Goal: Task Accomplishment & Management: Use online tool/utility

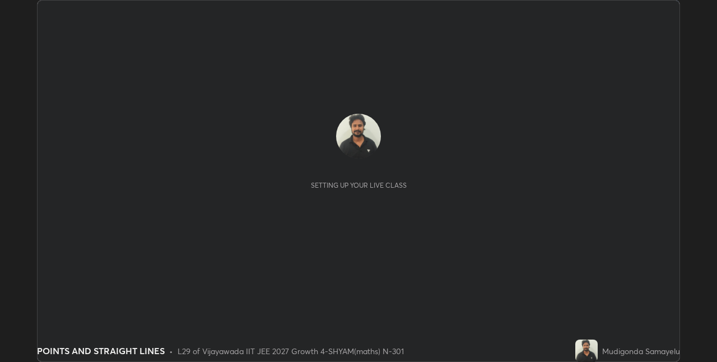
scroll to position [362, 717]
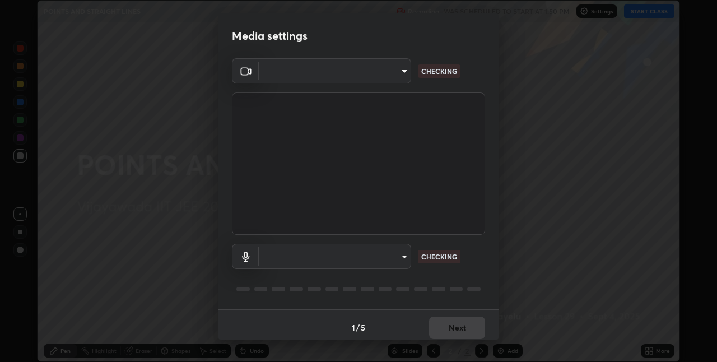
type input "e73d2c6d92d5eb4330bdac1748542d82cafb8f7456d61f7475a533174482276f"
type input "default"
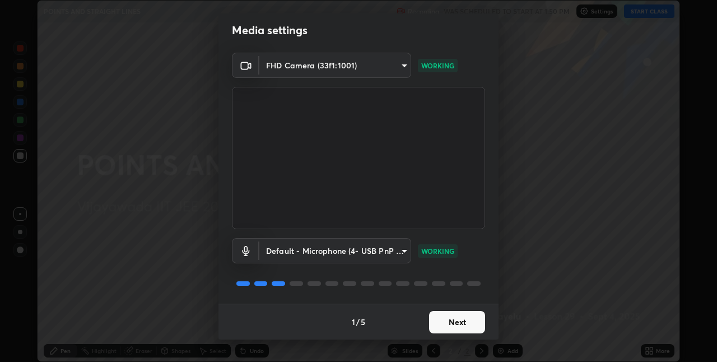
click at [453, 324] on button "Next" at bounding box center [457, 322] width 56 height 22
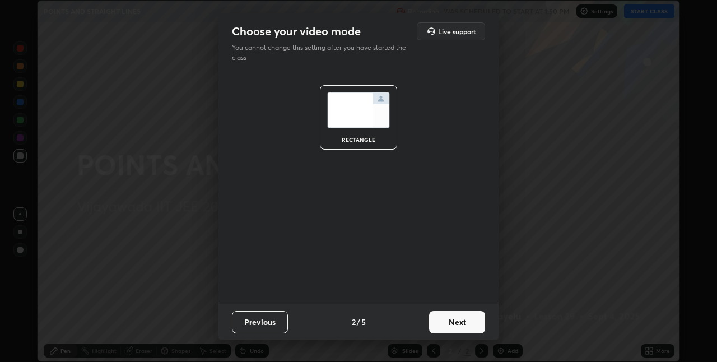
click at [457, 325] on button "Next" at bounding box center [457, 322] width 56 height 22
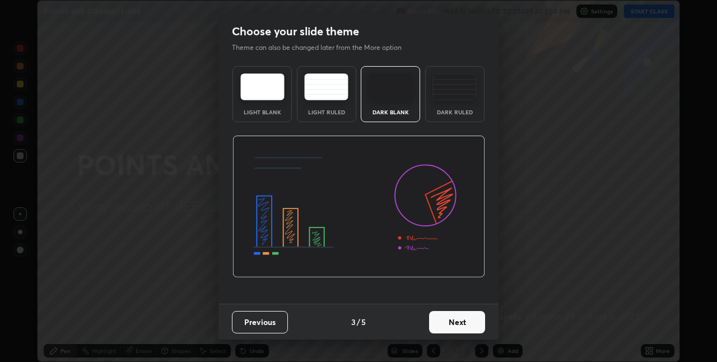
click at [456, 323] on button "Next" at bounding box center [457, 322] width 56 height 22
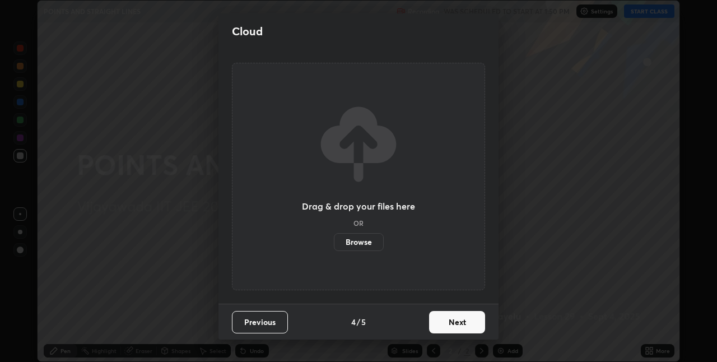
click at [455, 321] on button "Next" at bounding box center [457, 322] width 56 height 22
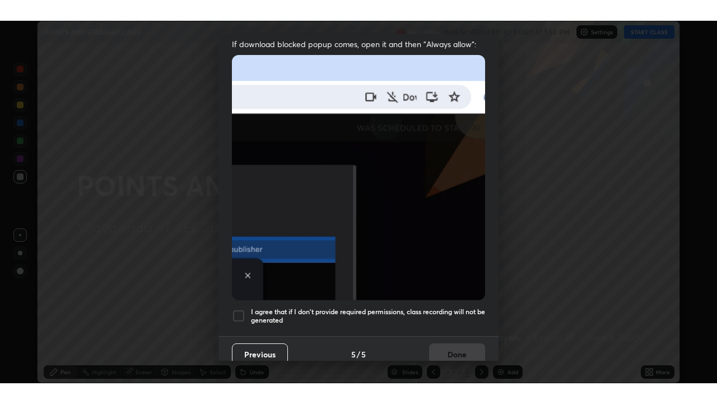
scroll to position [234, 0]
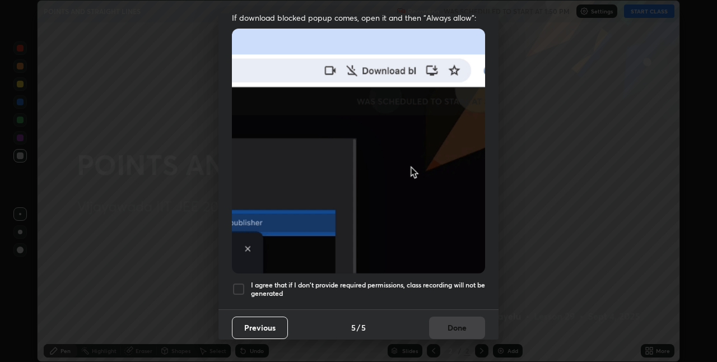
click at [240, 286] on div at bounding box center [238, 288] width 13 height 13
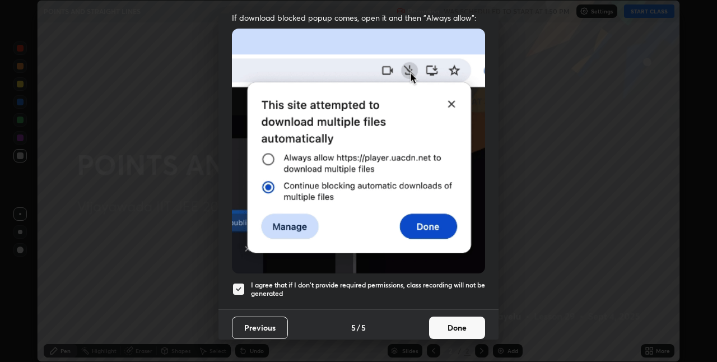
click at [447, 325] on button "Done" at bounding box center [457, 328] width 56 height 22
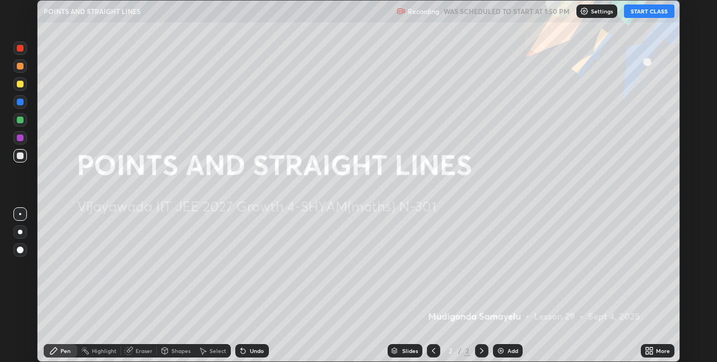
click at [650, 351] on icon at bounding box center [649, 350] width 9 height 9
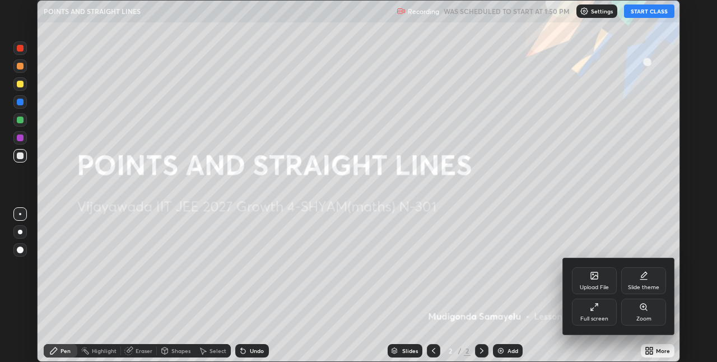
click at [595, 277] on icon at bounding box center [595, 277] width 6 height 4
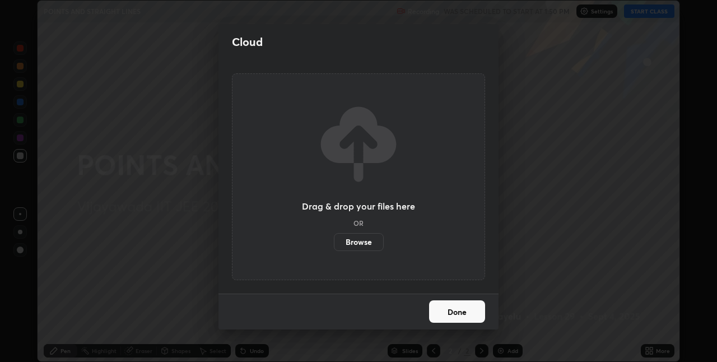
click at [356, 247] on label "Browse" at bounding box center [359, 242] width 50 height 18
click at [334, 247] on input "Browse" at bounding box center [334, 242] width 0 height 18
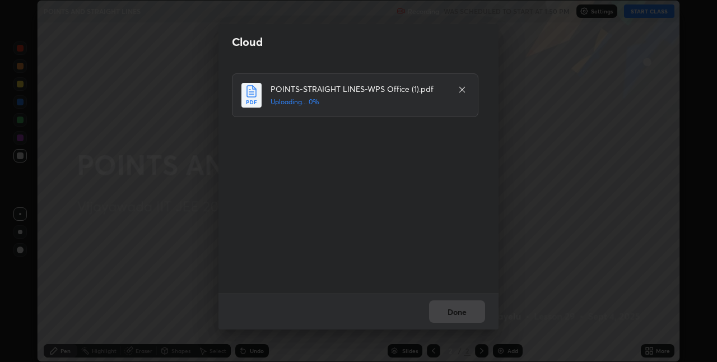
click at [460, 308] on div "Done" at bounding box center [359, 312] width 280 height 36
click at [458, 310] on button "Done" at bounding box center [457, 311] width 56 height 22
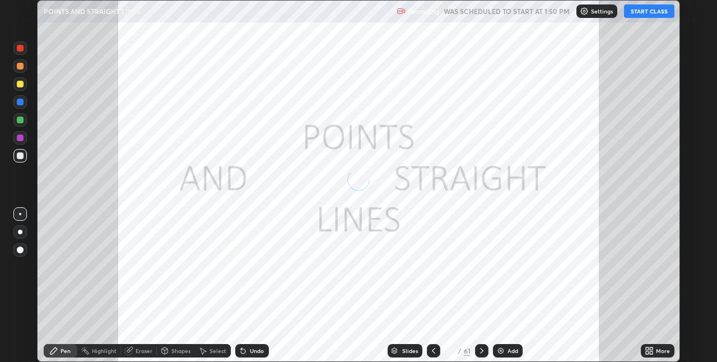
click at [643, 13] on button "START CLASS" at bounding box center [649, 10] width 50 height 13
click at [652, 350] on icon at bounding box center [651, 349] width 3 height 3
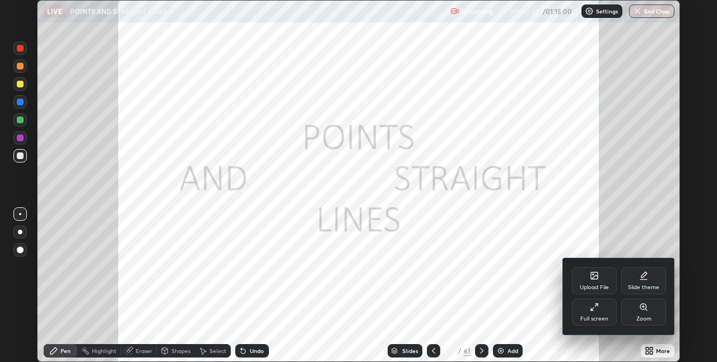
click at [594, 305] on icon at bounding box center [594, 307] width 9 height 9
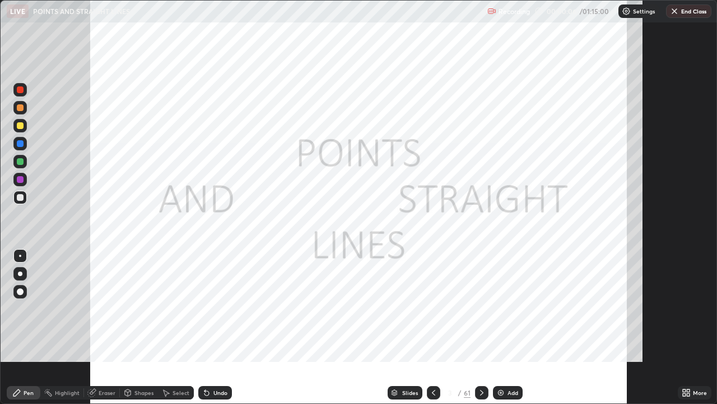
scroll to position [404, 717]
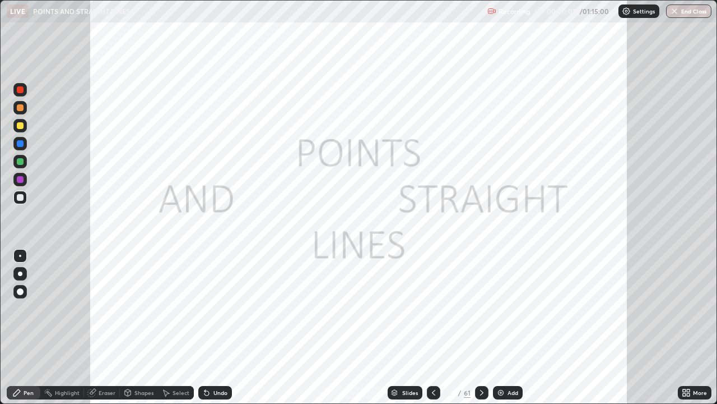
click at [499, 362] on img at bounding box center [501, 392] width 9 height 9
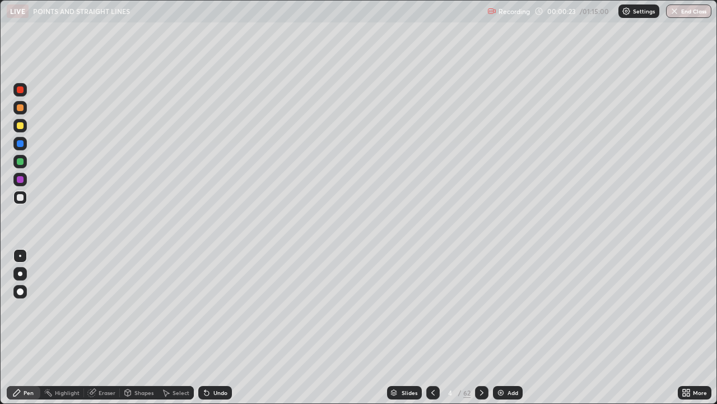
click at [432, 362] on icon at bounding box center [433, 392] width 9 height 9
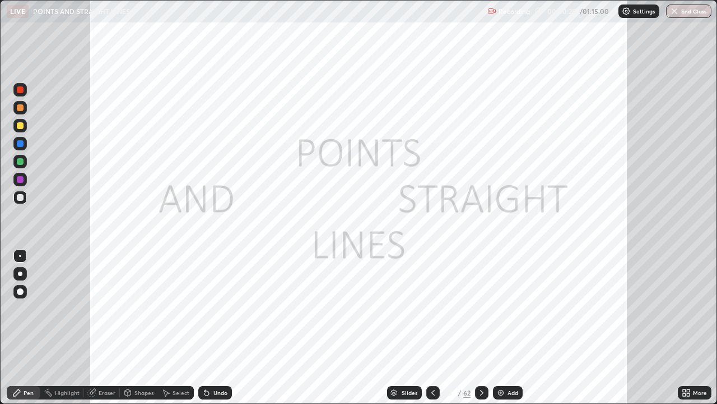
click at [404, 362] on div "Slides" at bounding box center [410, 393] width 16 height 6
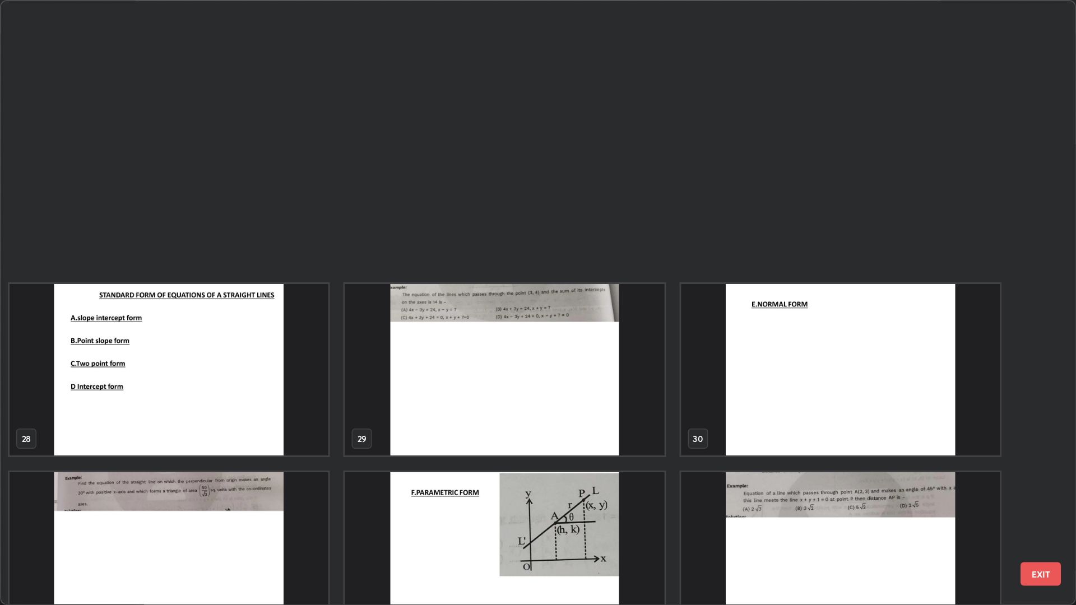
scroll to position [1298, 0]
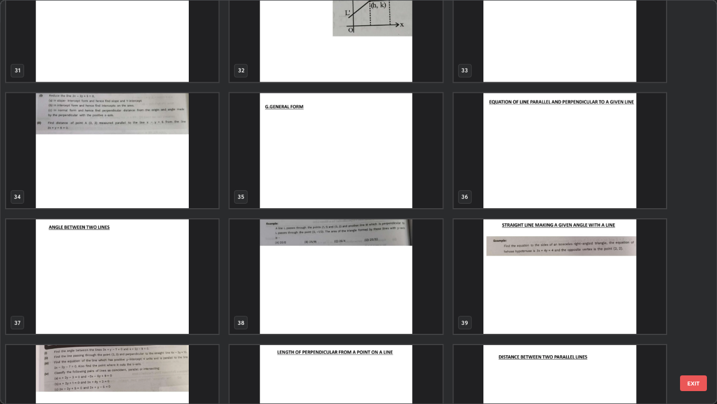
click at [334, 268] on img "grid" at bounding box center [336, 276] width 212 height 115
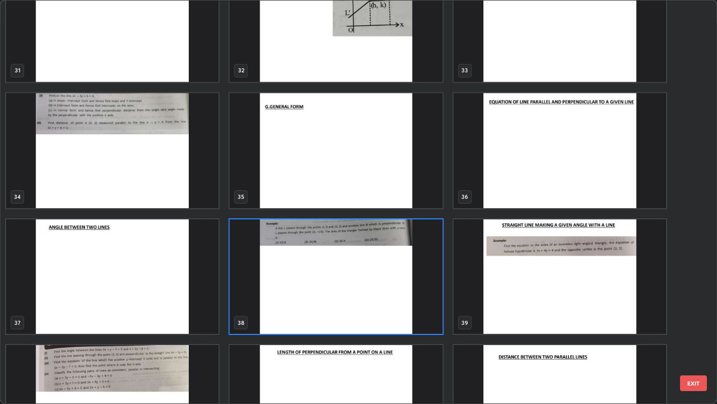
click at [323, 270] on img "grid" at bounding box center [336, 276] width 212 height 115
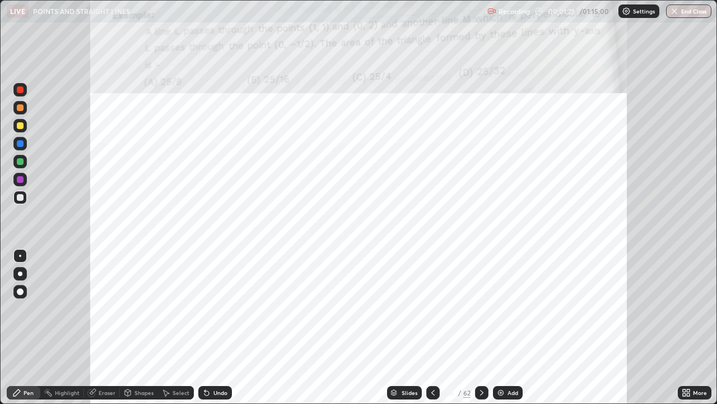
click at [18, 274] on div at bounding box center [20, 273] width 4 height 4
click at [17, 143] on div at bounding box center [20, 143] width 7 height 7
click at [17, 179] on div at bounding box center [20, 179] width 7 height 7
click at [24, 94] on div at bounding box center [19, 89] width 13 height 13
click at [220, 362] on div "Undo" at bounding box center [221, 393] width 14 height 6
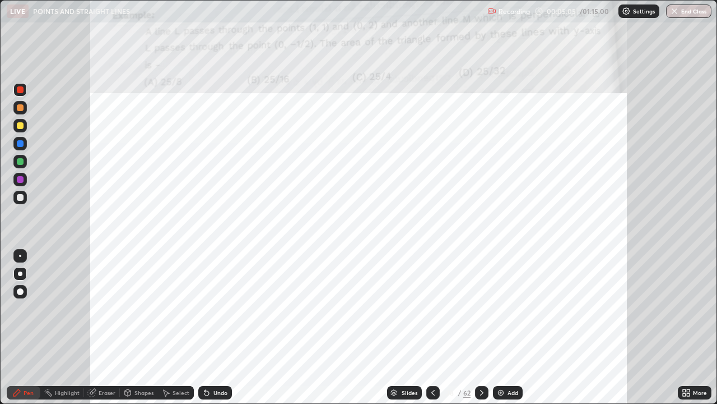
click at [480, 362] on icon at bounding box center [482, 392] width 9 height 9
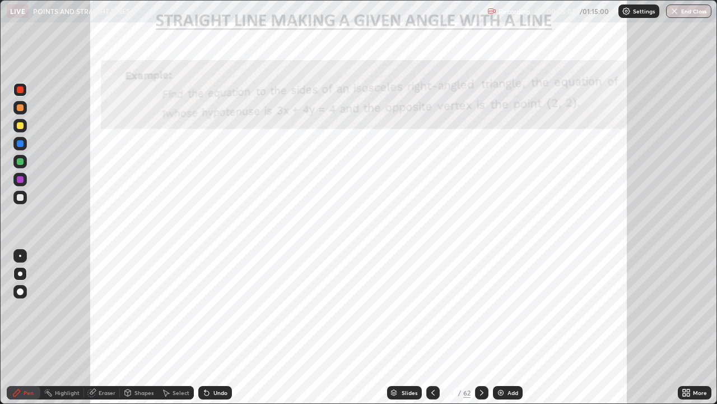
click at [433, 362] on icon at bounding box center [433, 392] width 9 height 9
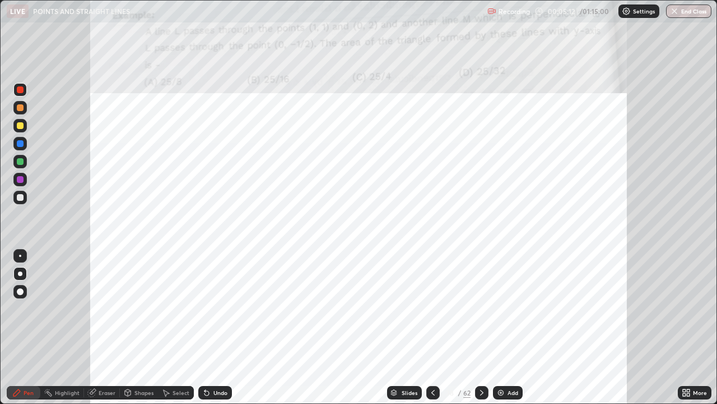
click at [481, 362] on icon at bounding box center [482, 392] width 9 height 9
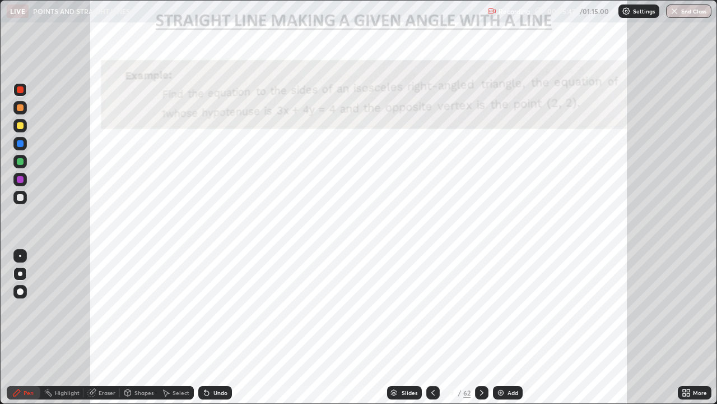
click at [22, 144] on div at bounding box center [20, 143] width 7 height 7
click at [15, 182] on div at bounding box center [19, 179] width 13 height 13
click at [106, 362] on div "Eraser" at bounding box center [107, 393] width 17 height 6
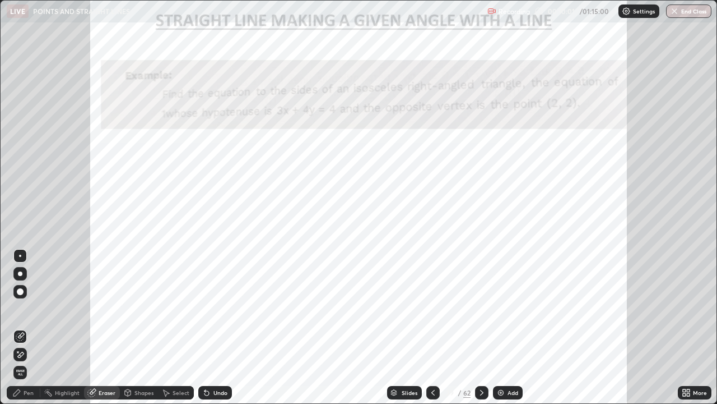
click at [25, 362] on div "Pen" at bounding box center [29, 393] width 10 height 6
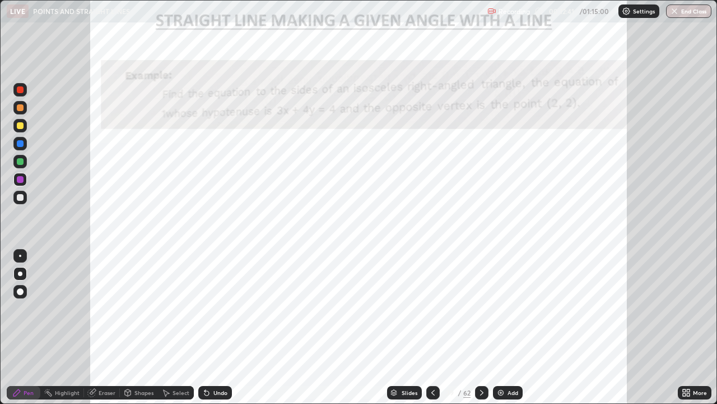
click at [21, 90] on div at bounding box center [20, 89] width 7 height 7
click at [481, 362] on icon at bounding box center [482, 392] width 9 height 9
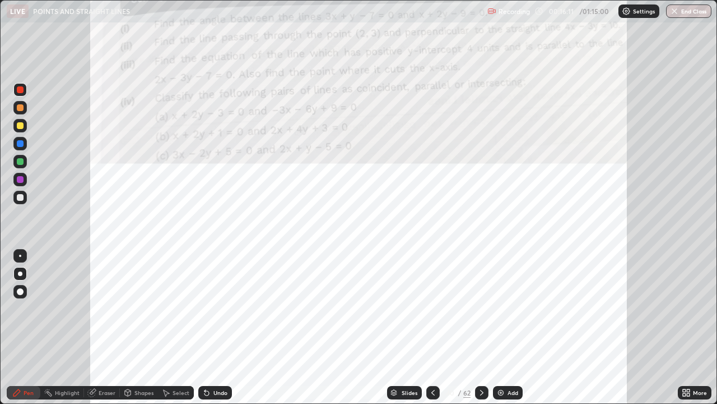
click at [432, 362] on icon at bounding box center [433, 392] width 9 height 9
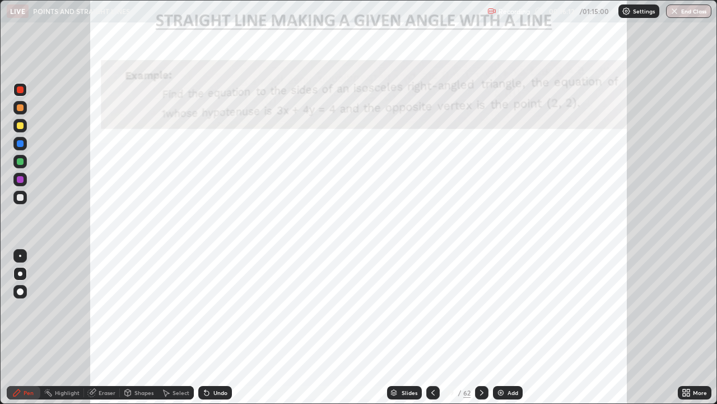
click at [430, 362] on icon at bounding box center [433, 392] width 9 height 9
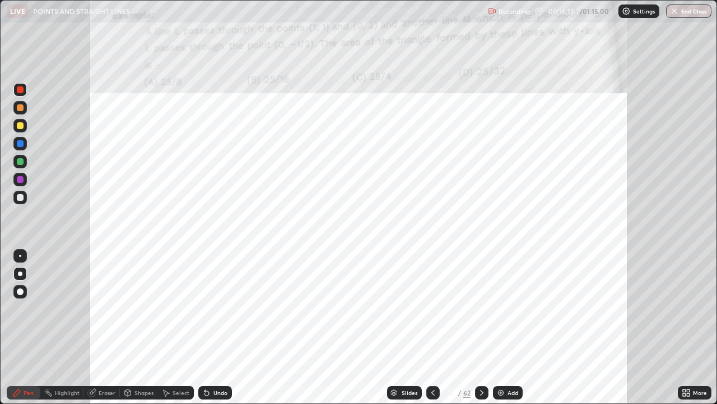
click at [432, 362] on icon at bounding box center [433, 392] width 9 height 9
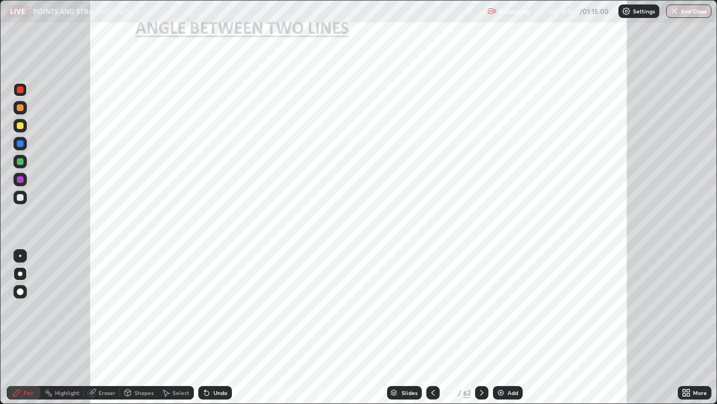
click at [432, 362] on icon at bounding box center [433, 392] width 9 height 9
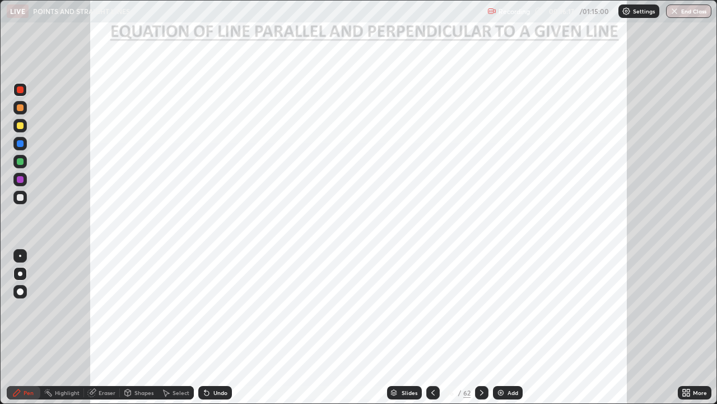
click at [486, 362] on div at bounding box center [481, 392] width 13 height 13
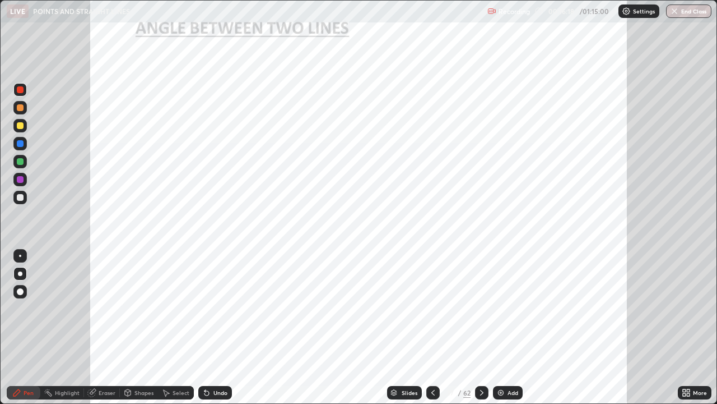
click at [484, 362] on icon at bounding box center [482, 392] width 9 height 9
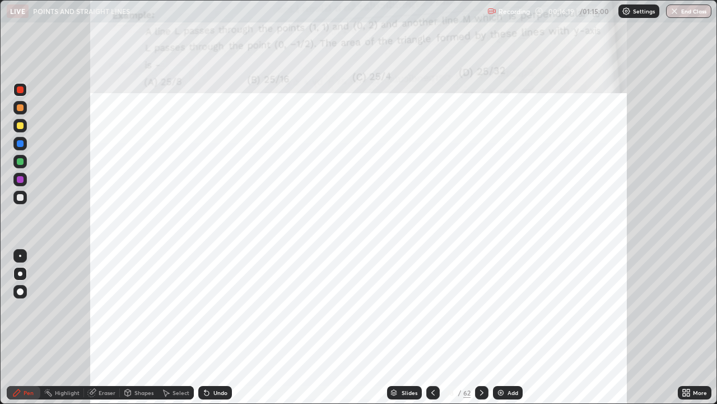
click at [481, 362] on icon at bounding box center [482, 392] width 9 height 9
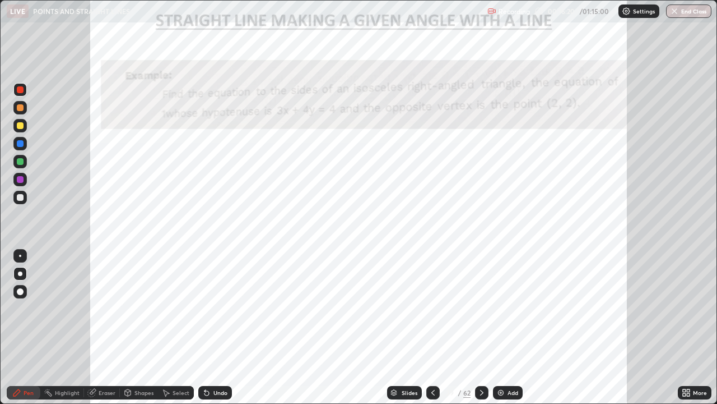
click at [481, 362] on icon at bounding box center [482, 392] width 9 height 9
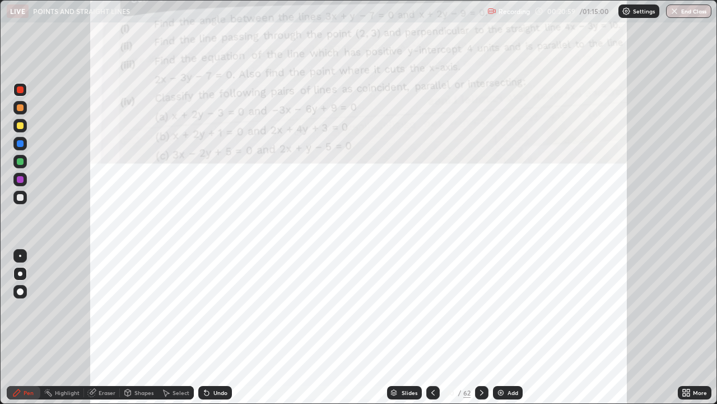
click at [24, 182] on div at bounding box center [19, 179] width 13 height 13
click at [103, 362] on div "Eraser" at bounding box center [107, 393] width 17 height 6
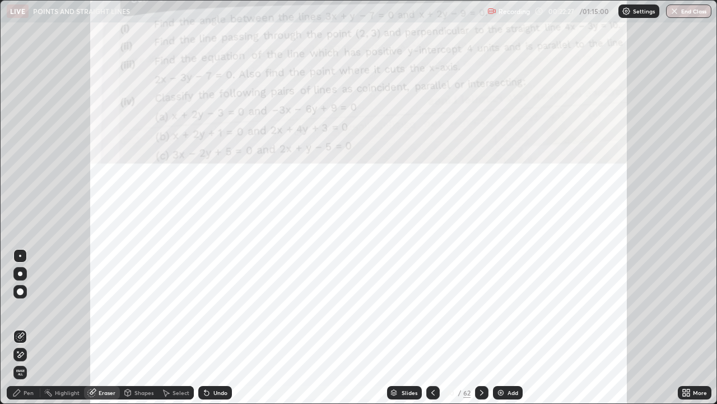
click at [27, 362] on div "Pen" at bounding box center [29, 393] width 10 height 6
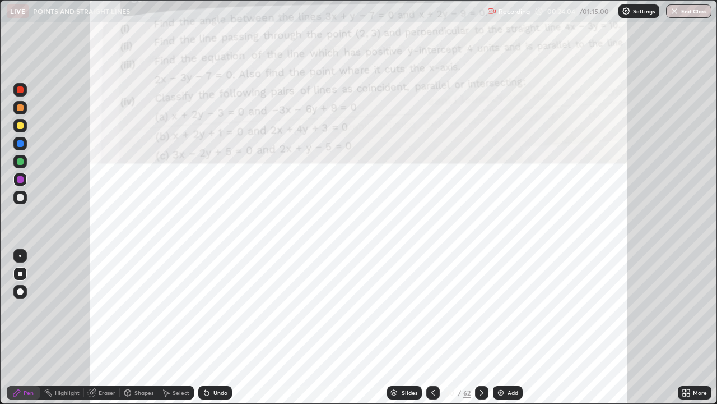
click at [20, 179] on div at bounding box center [20, 179] width 7 height 7
click at [18, 166] on div at bounding box center [19, 161] width 13 height 13
click at [498, 362] on img at bounding box center [501, 392] width 9 height 9
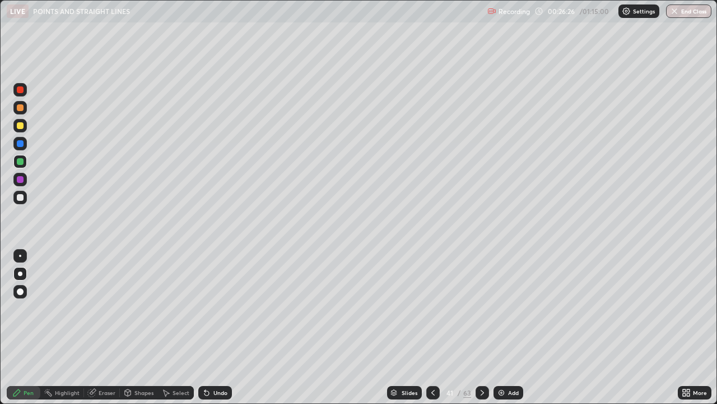
click at [113, 362] on div "Eraser" at bounding box center [107, 393] width 17 height 6
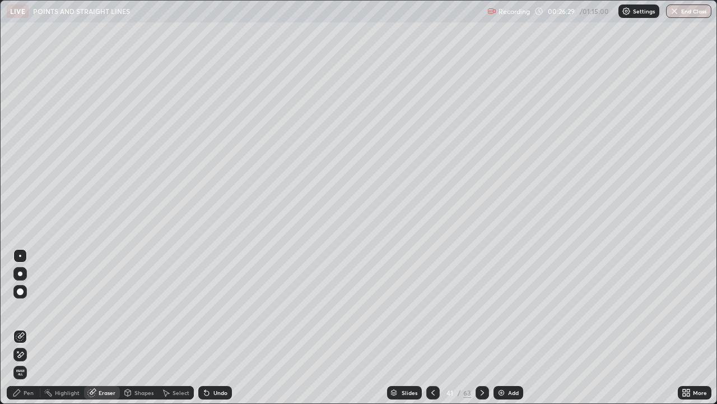
click at [30, 362] on div "Pen" at bounding box center [24, 392] width 34 height 13
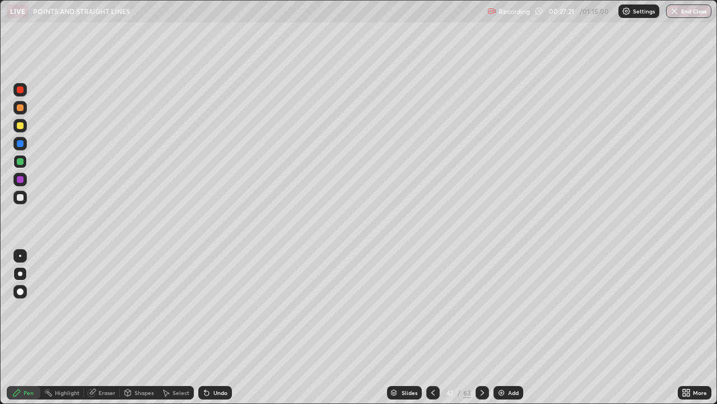
click at [22, 180] on div at bounding box center [20, 179] width 7 height 7
click at [432, 362] on icon at bounding box center [433, 392] width 9 height 9
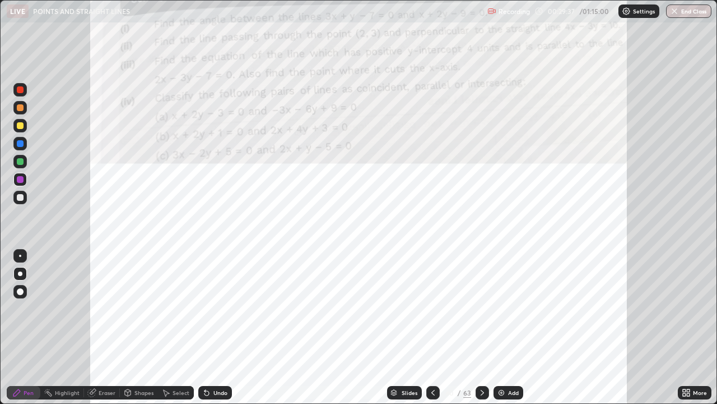
click at [479, 362] on icon at bounding box center [482, 392] width 9 height 9
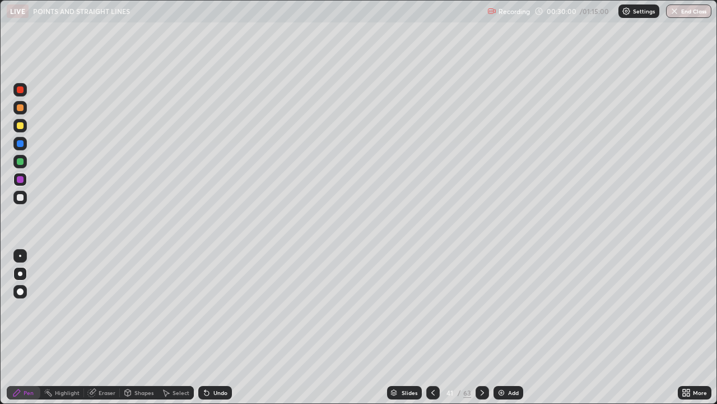
click at [432, 362] on icon at bounding box center [433, 392] width 9 height 9
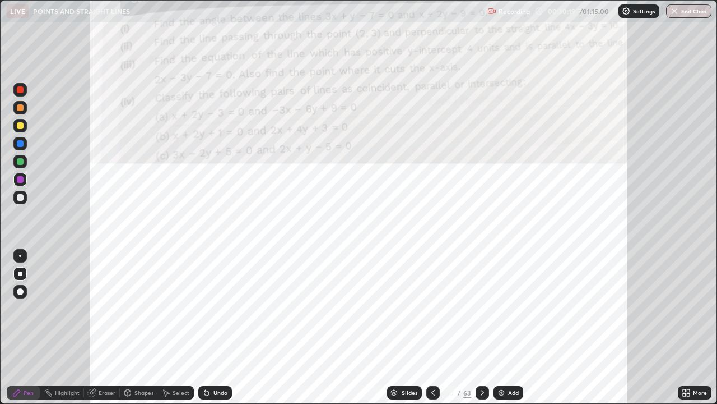
click at [433, 362] on icon at bounding box center [433, 392] width 9 height 9
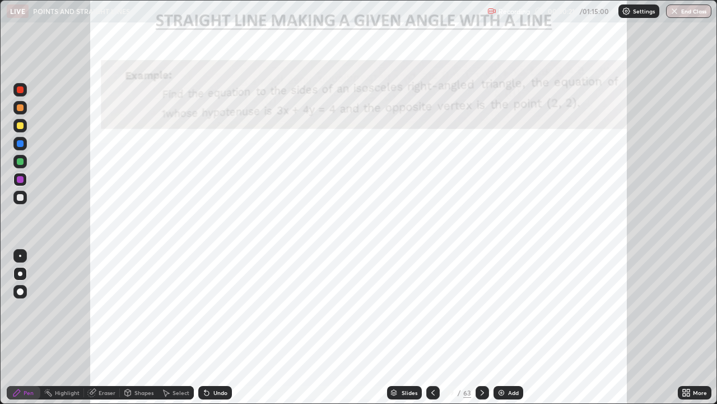
click at [483, 362] on icon at bounding box center [482, 392] width 9 height 9
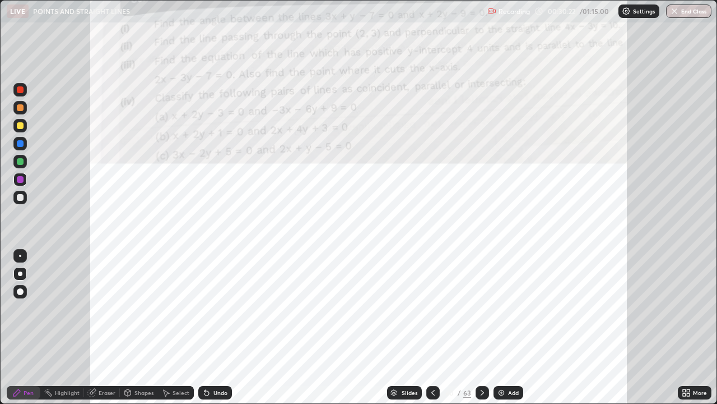
click at [478, 362] on div at bounding box center [482, 392] width 13 height 13
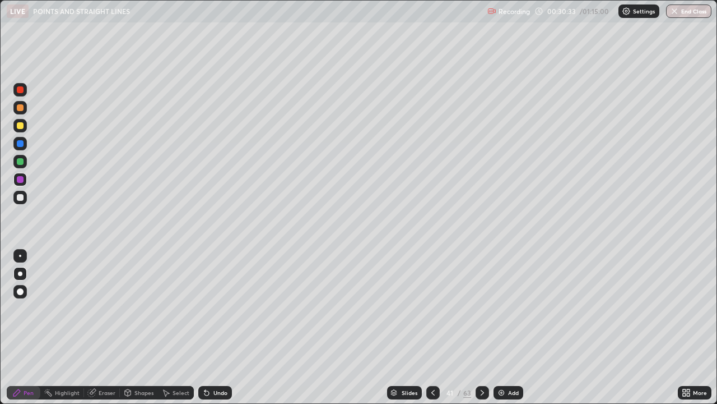
click at [432, 362] on icon at bounding box center [433, 392] width 9 height 9
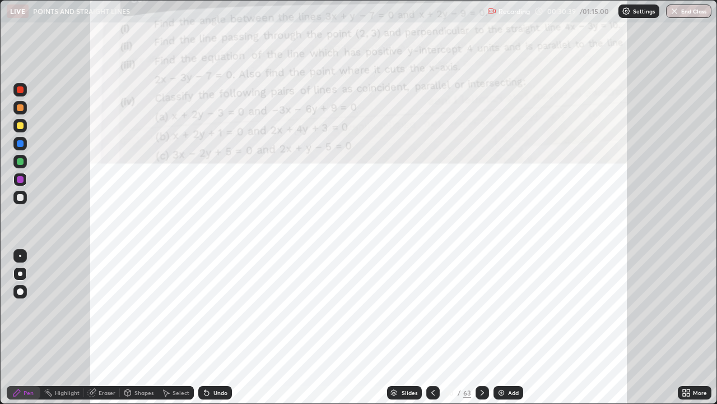
click at [483, 362] on icon at bounding box center [482, 392] width 9 height 9
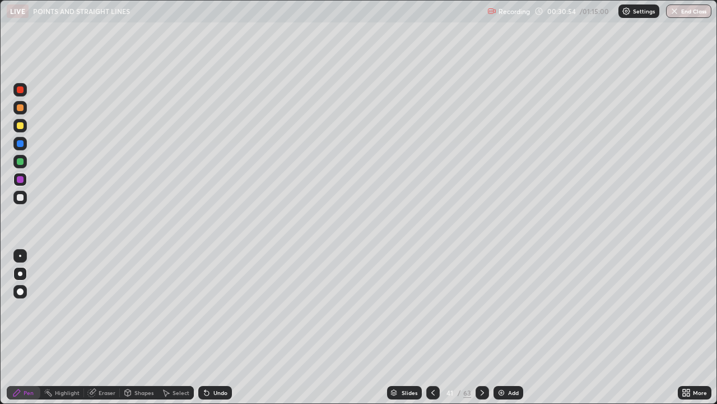
click at [480, 362] on icon at bounding box center [482, 392] width 9 height 9
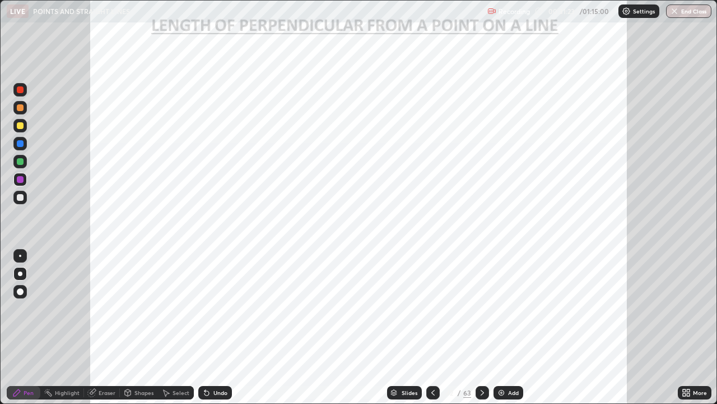
click at [20, 181] on div at bounding box center [20, 179] width 7 height 7
click at [499, 362] on img at bounding box center [501, 392] width 9 height 9
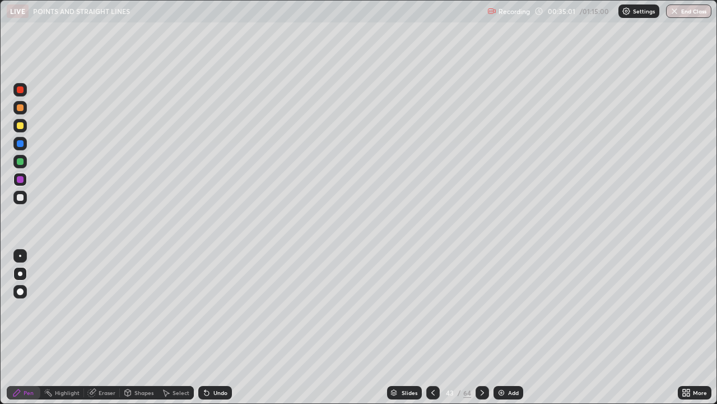
click at [21, 197] on div at bounding box center [20, 197] width 7 height 7
click at [17, 182] on div at bounding box center [19, 179] width 13 height 13
click at [210, 362] on div "Undo" at bounding box center [215, 392] width 34 height 13
click at [212, 362] on div "Undo" at bounding box center [215, 392] width 34 height 13
click at [108, 362] on div "Eraser" at bounding box center [107, 393] width 17 height 6
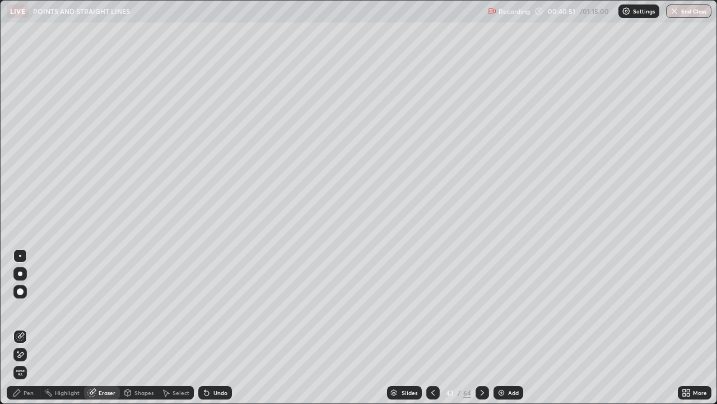
click at [33, 362] on div "Pen" at bounding box center [29, 393] width 10 height 6
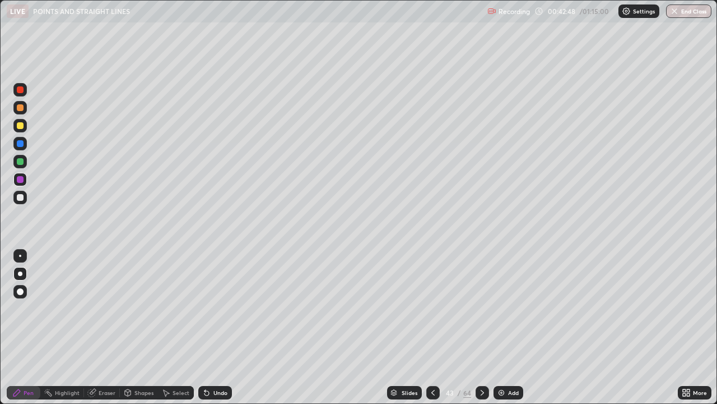
click at [498, 362] on img at bounding box center [501, 392] width 9 height 9
click at [18, 128] on div at bounding box center [20, 125] width 7 height 7
click at [21, 197] on div at bounding box center [20, 197] width 7 height 7
click at [501, 362] on img at bounding box center [501, 392] width 9 height 9
click at [18, 160] on div at bounding box center [20, 161] width 7 height 7
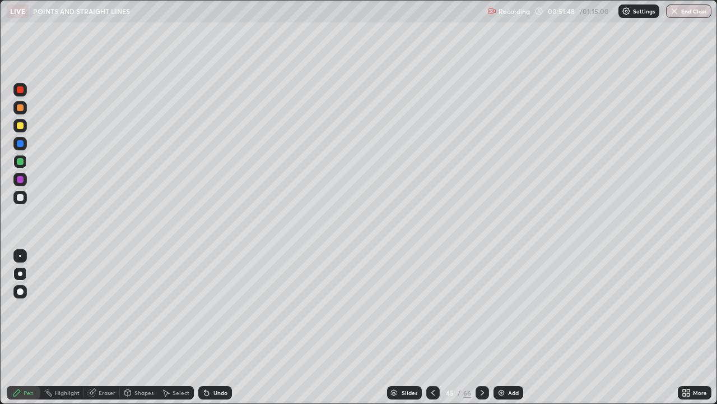
click at [503, 362] on img at bounding box center [501, 392] width 9 height 9
click at [432, 362] on icon at bounding box center [433, 392] width 9 height 9
click at [481, 362] on icon at bounding box center [482, 392] width 9 height 9
click at [214, 362] on div "Undo" at bounding box center [221, 393] width 14 height 6
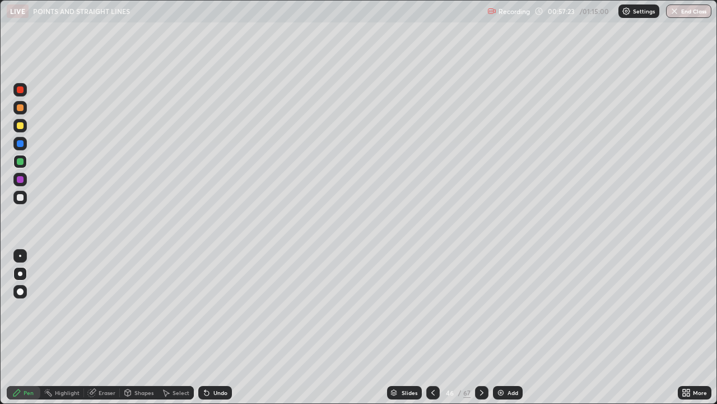
click at [21, 145] on div at bounding box center [20, 143] width 7 height 7
click at [476, 362] on div at bounding box center [481, 392] width 13 height 13
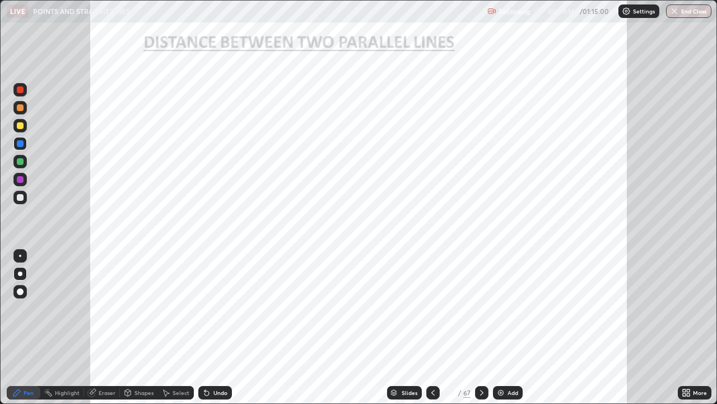
click at [20, 144] on div at bounding box center [20, 143] width 7 height 7
click at [20, 143] on div at bounding box center [20, 143] width 7 height 7
click at [21, 179] on div at bounding box center [20, 179] width 7 height 7
click at [20, 162] on div at bounding box center [20, 161] width 7 height 7
click at [20, 92] on div at bounding box center [20, 89] width 7 height 7
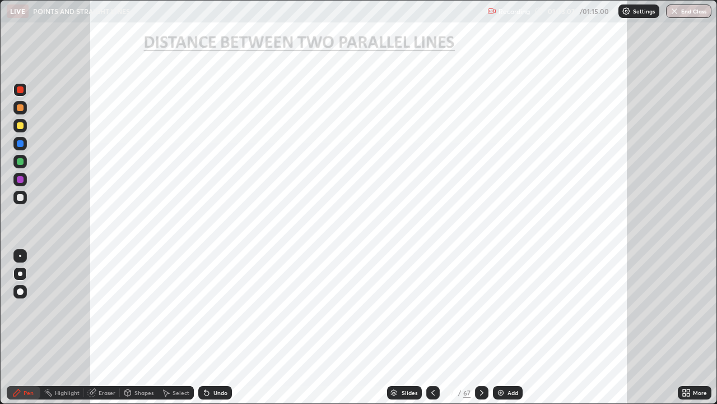
click at [18, 145] on div at bounding box center [20, 143] width 7 height 7
click at [216, 362] on div "Undo" at bounding box center [215, 392] width 34 height 13
click at [220, 362] on div "Undo" at bounding box center [221, 393] width 14 height 6
click at [23, 88] on div at bounding box center [20, 89] width 7 height 7
click at [481, 362] on icon at bounding box center [482, 392] width 9 height 9
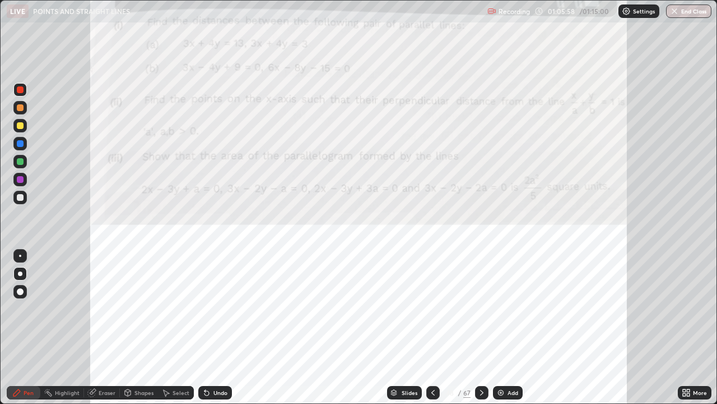
click at [19, 179] on div at bounding box center [20, 179] width 7 height 7
click at [106, 362] on div "Eraser" at bounding box center [102, 392] width 36 height 13
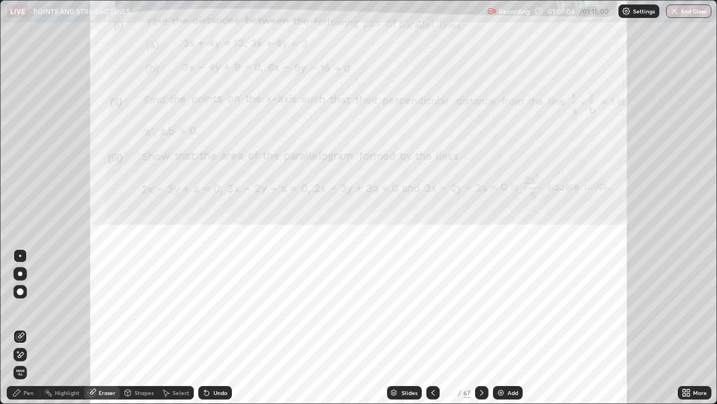
click at [29, 362] on div "Pen" at bounding box center [24, 392] width 34 height 13
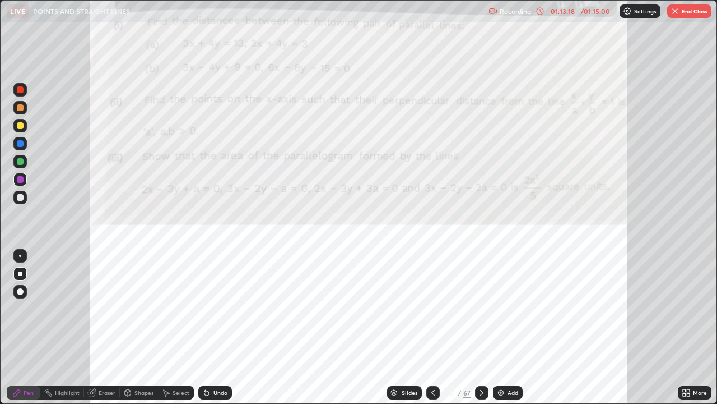
click at [103, 362] on div "Eraser" at bounding box center [107, 393] width 17 height 6
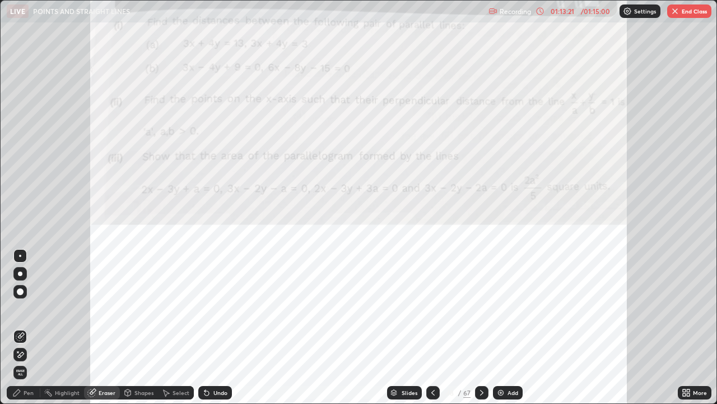
click at [34, 362] on div "Pen" at bounding box center [24, 392] width 34 height 13
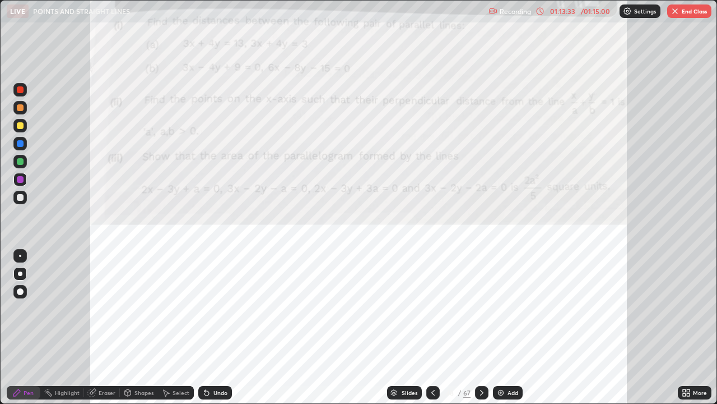
click at [216, 362] on div "Undo" at bounding box center [221, 393] width 14 height 6
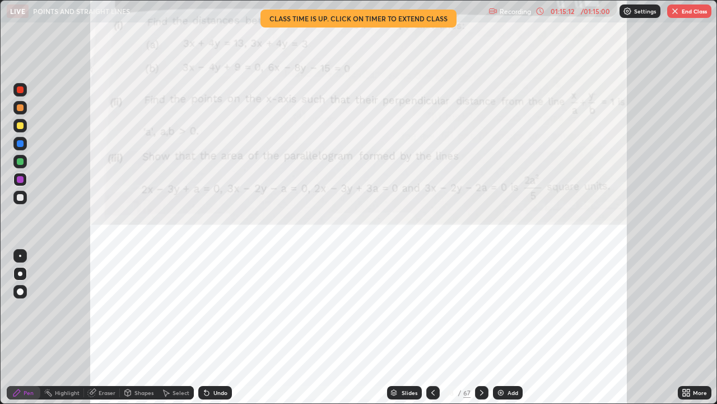
click at [687, 362] on icon at bounding box center [688, 394] width 3 height 3
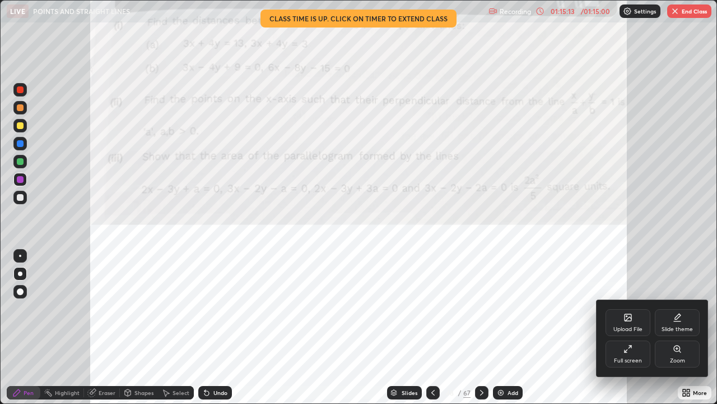
click at [631, 350] on icon at bounding box center [628, 348] width 9 height 9
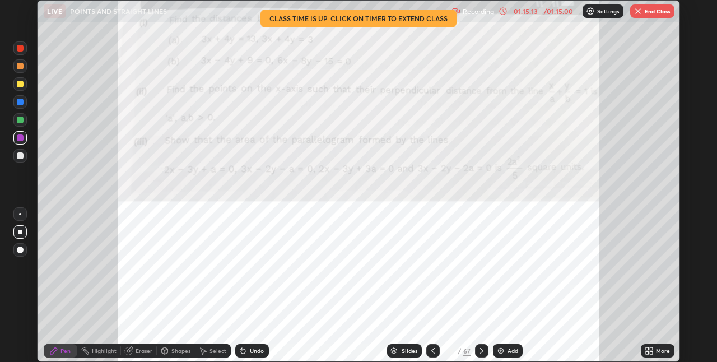
scroll to position [55688, 55333]
click at [654, 12] on button "End Class" at bounding box center [653, 10] width 44 height 13
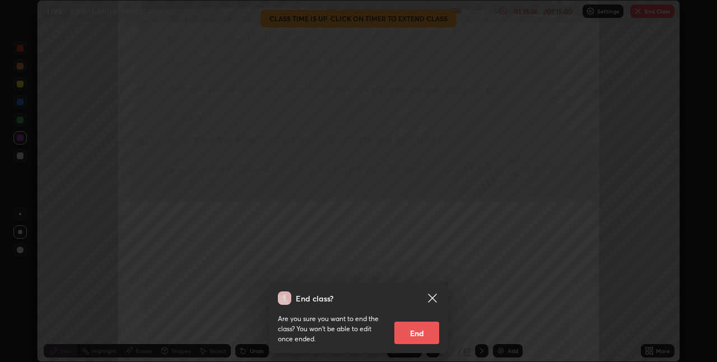
click at [415, 337] on button "End" at bounding box center [417, 333] width 45 height 22
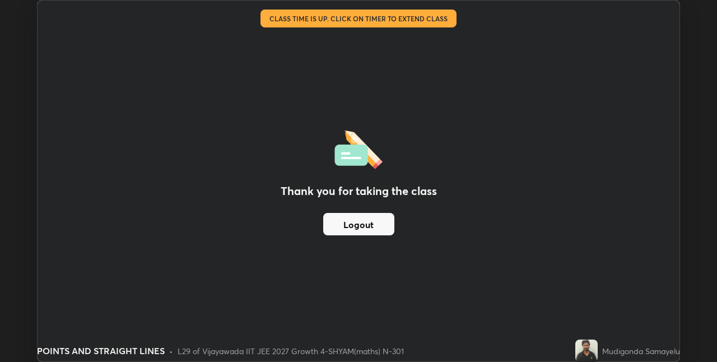
click at [366, 223] on button "Logout" at bounding box center [358, 224] width 71 height 22
click at [349, 227] on button "Logout" at bounding box center [358, 224] width 71 height 22
click at [348, 225] on button "Logout" at bounding box center [358, 224] width 71 height 22
click at [355, 226] on button "Logout" at bounding box center [358, 224] width 71 height 22
